Goal: Feedback & Contribution: Contribute content

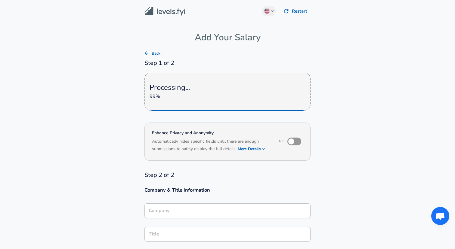
type input "DRW"
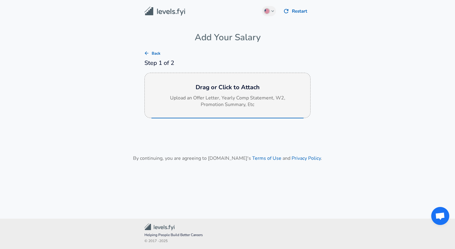
click at [267, 104] on p "Upload an Offer Letter, Yearly Comp Statement, W2, Promotion Summary, Etc" at bounding box center [227, 102] width 120 height 14
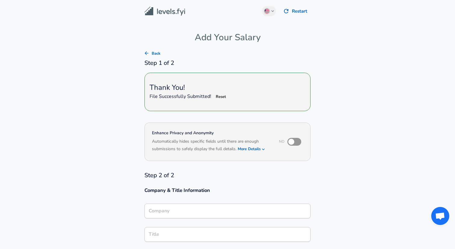
type input "DRW"
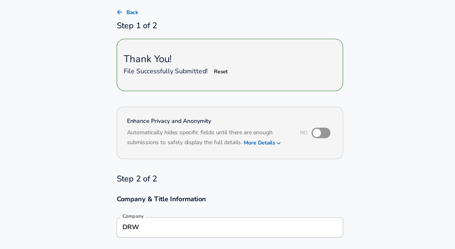
click at [299, 132] on input "checkbox" at bounding box center [291, 132] width 34 height 11
checkbox input "true"
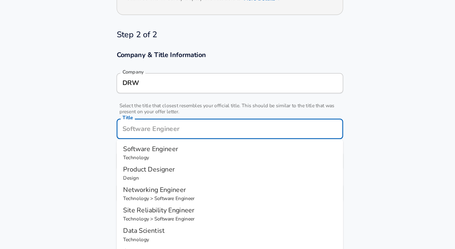
scroll to position [96, 0]
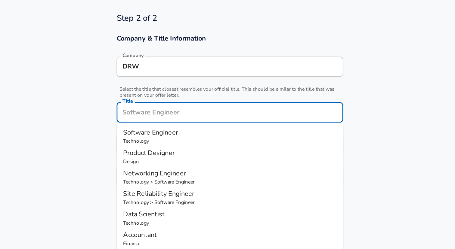
click at [202, 152] on input "Title" at bounding box center [227, 148] width 161 height 9
type input "L"
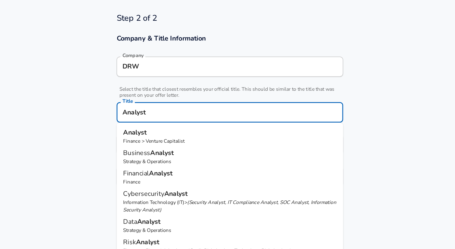
drag, startPoint x: 171, startPoint y: 166, endPoint x: 127, endPoint y: 173, distance: 44.8
click at [127, 173] on section "Company & Title Information Company DRW Company Select the title that closest r…" at bounding box center [227, 151] width 455 height 132
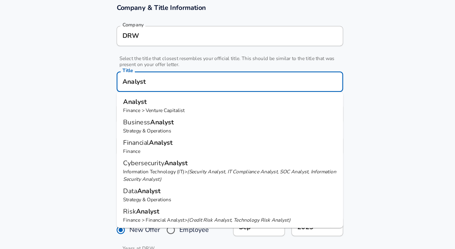
scroll to position [119, 0]
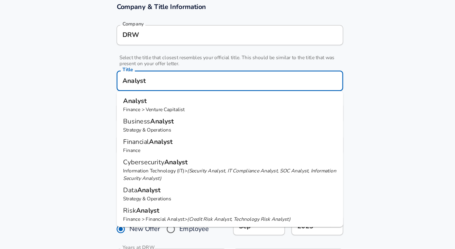
click at [181, 126] on input "Analyst" at bounding box center [227, 125] width 161 height 9
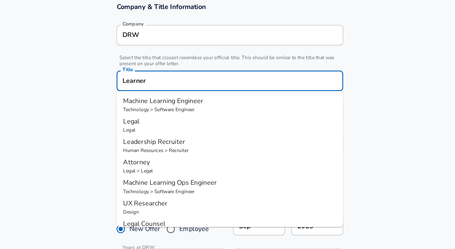
drag, startPoint x: 171, startPoint y: 125, endPoint x: 119, endPoint y: 125, distance: 52.4
click at [119, 125] on section "Company & Title Information Company DRW Company Select the title that closest r…" at bounding box center [227, 127] width 455 height 132
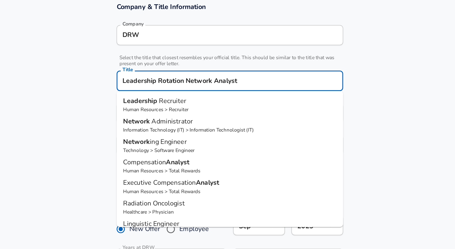
type input "Leadership Rotation Network Analyst"
click at [133, 137] on section "Company & Title Information Company DRW Company Select the title that closest r…" at bounding box center [227, 127] width 455 height 132
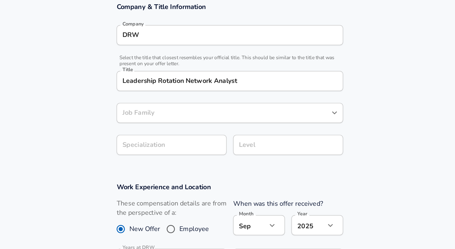
click at [147, 148] on div "Job Family" at bounding box center [227, 149] width 166 height 15
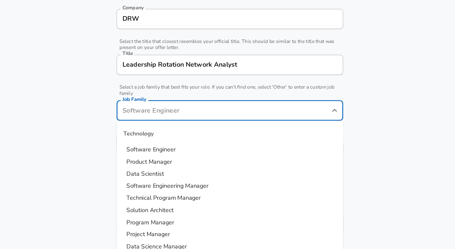
click at [150, 147] on input "Job Family" at bounding box center [223, 147] width 152 height 9
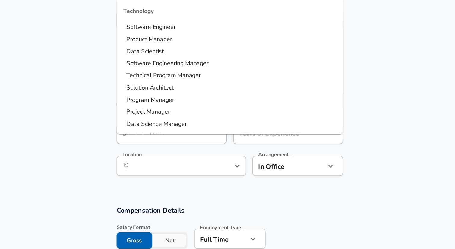
type input "B"
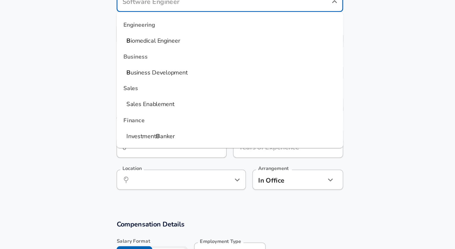
scroll to position [222, 0]
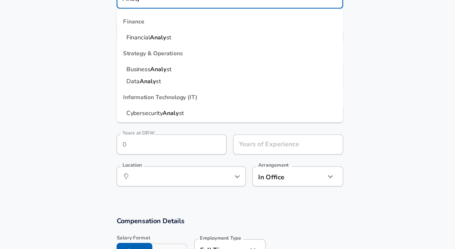
click at [156, 109] on span "Business" at bounding box center [160, 109] width 17 height 6
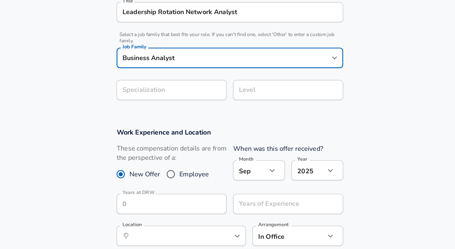
type input "Business Analyst"
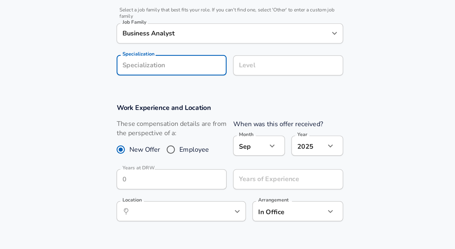
click at [173, 60] on input "Specialization" at bounding box center [184, 62] width 81 height 15
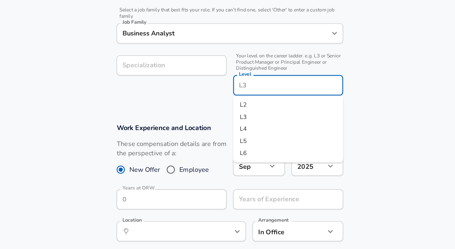
click at [253, 73] on input "Level" at bounding box center [270, 77] width 75 height 9
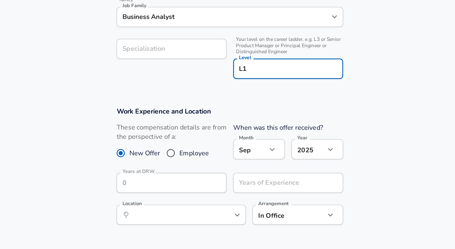
type input "L1"
click at [253, 78] on section "Company & Title Information Company DRW Company Select the title that closest r…" at bounding box center [227, 7] width 455 height 157
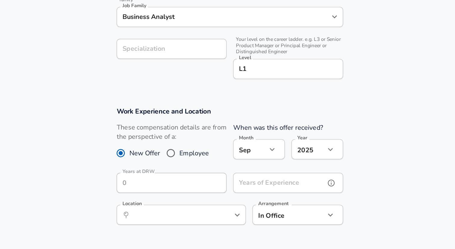
click at [249, 148] on input "Years of Experience" at bounding box center [263, 148] width 67 height 15
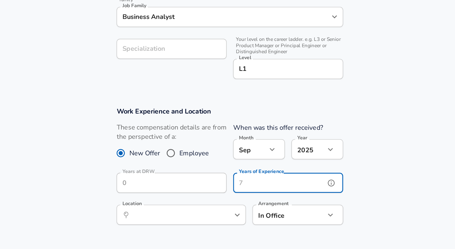
type input "0"
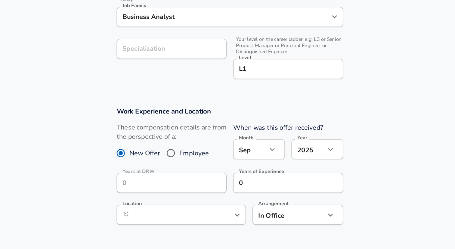
click at [326, 138] on section "Work Experience and Location These compensation details are from the perspectiv…" at bounding box center [227, 139] width 455 height 107
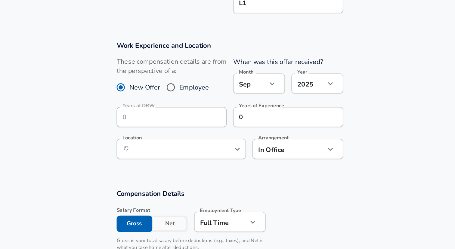
scroll to position [265, 0]
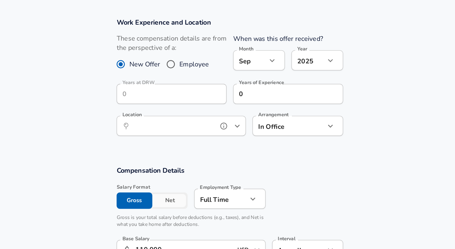
click at [205, 162] on input "Location" at bounding box center [185, 158] width 62 height 9
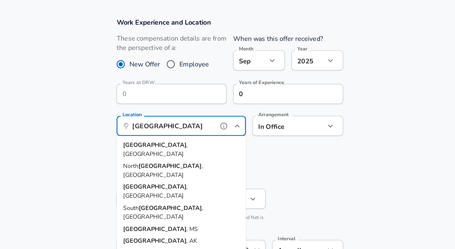
click at [185, 175] on li "[GEOGRAPHIC_DATA] , [GEOGRAPHIC_DATA]" at bounding box center [191, 175] width 95 height 15
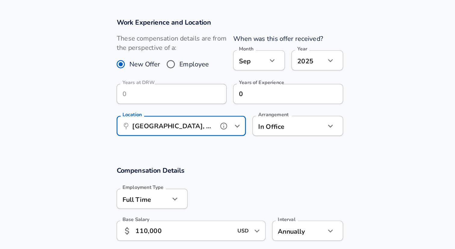
type input "[GEOGRAPHIC_DATA], [GEOGRAPHIC_DATA]"
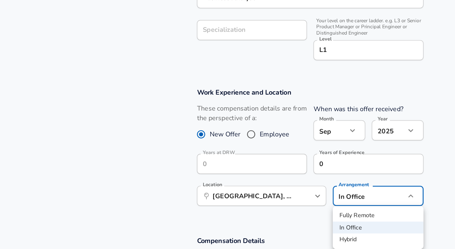
click at [219, 101] on div at bounding box center [227, 124] width 455 height 249
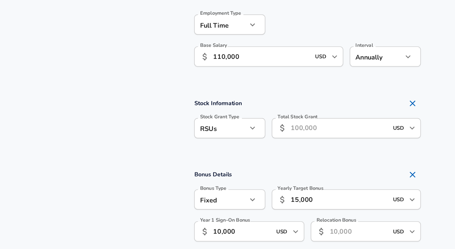
scroll to position [394, 0]
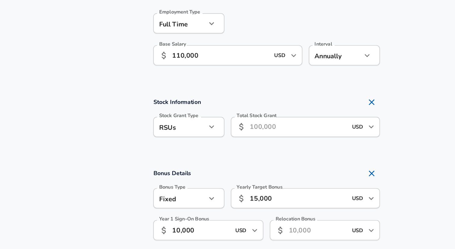
click at [296, 137] on h4 "Stock Information" at bounding box center [227, 141] width 166 height 12
click at [300, 136] on h4 "Stock Information" at bounding box center [227, 141] width 166 height 12
click at [301, 140] on icon "Remove Section" at bounding box center [304, 141] width 7 height 7
checkbox input "false"
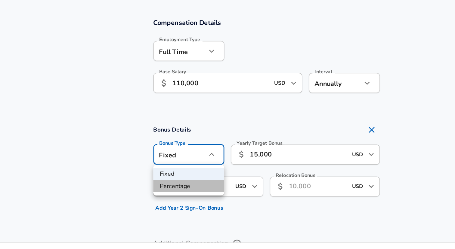
click at [179, 181] on li "Percentage" at bounding box center [170, 182] width 52 height 9
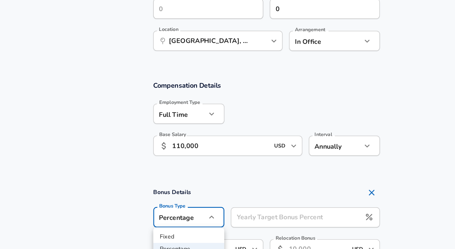
click at [181, 172] on li "Fixed" at bounding box center [170, 173] width 52 height 9
type input "fixed"
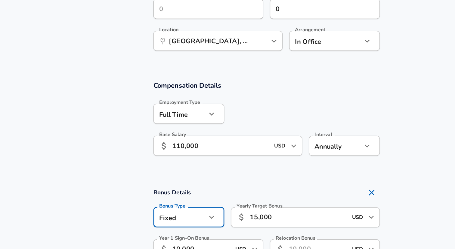
scroll to position [0, 0]
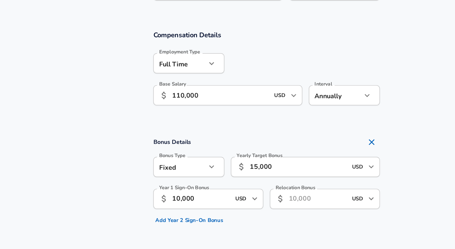
click at [284, 199] on div "Relocation Bonus ​ USD ​ Relocation Bonus" at bounding box center [267, 187] width 85 height 33
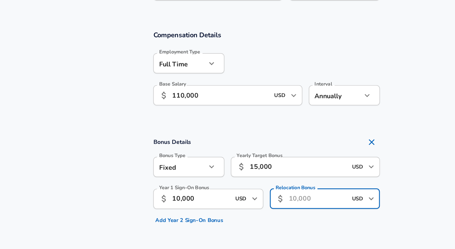
click at [262, 181] on input "Relocation Bonus" at bounding box center [265, 183] width 43 height 15
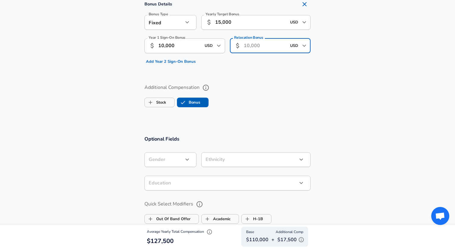
scroll to position [532, 0]
click at [175, 63] on button "Add Year 2 Sign-On Bonus" at bounding box center [170, 61] width 53 height 9
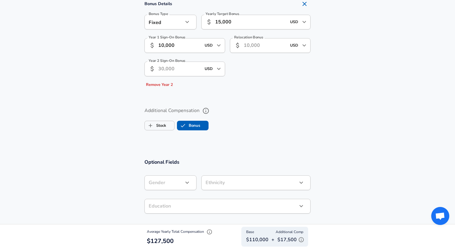
click at [181, 72] on input "Year 2 Sign-On Bonus" at bounding box center [179, 69] width 43 height 15
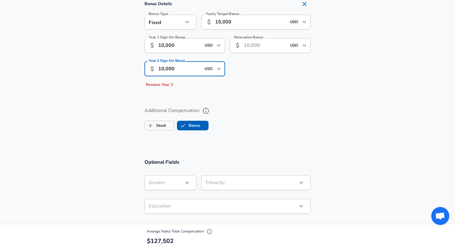
type input "10,000"
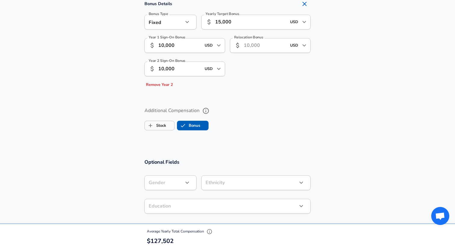
click at [205, 83] on div "Year 1 Sign-On Bonus ​ 10,000 USD ​ Year 1 Sign-On Bonus Year 2 Sign-On Bonus ​…" at bounding box center [182, 61] width 85 height 56
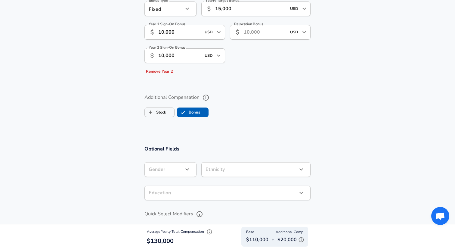
scroll to position [542, 0]
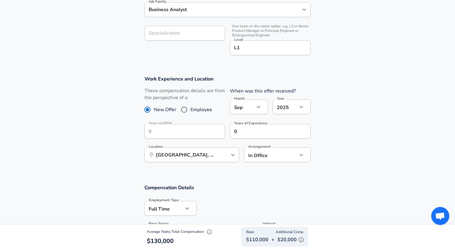
click at [117, 140] on section "Work Experience and Location These compensation details are from the perspectiv…" at bounding box center [227, 122] width 455 height 107
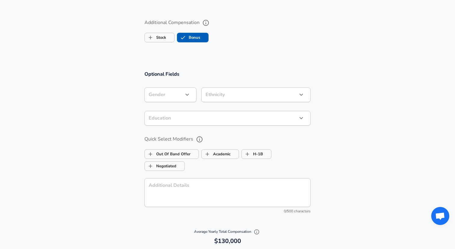
scroll to position [779, 0]
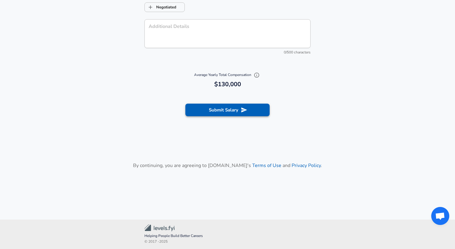
click at [211, 115] on button "Submit Salary" at bounding box center [227, 110] width 84 height 13
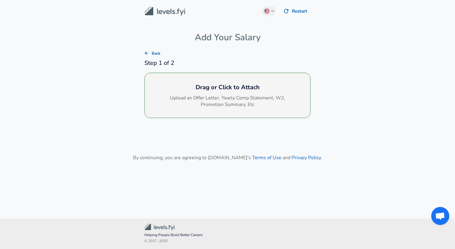
scroll to position [0, 0]
